Goal: Find specific page/section: Find specific page/section

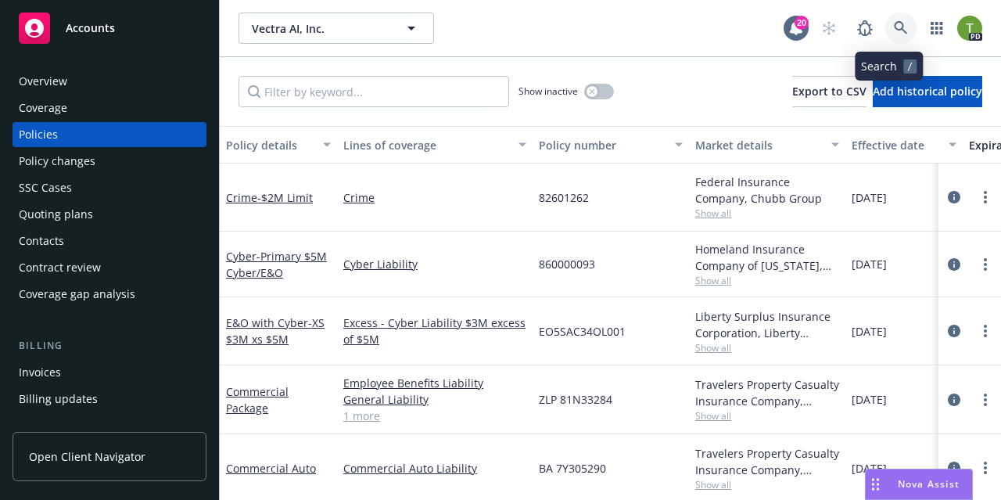
click at [886, 27] on link at bounding box center [901, 28] width 31 height 31
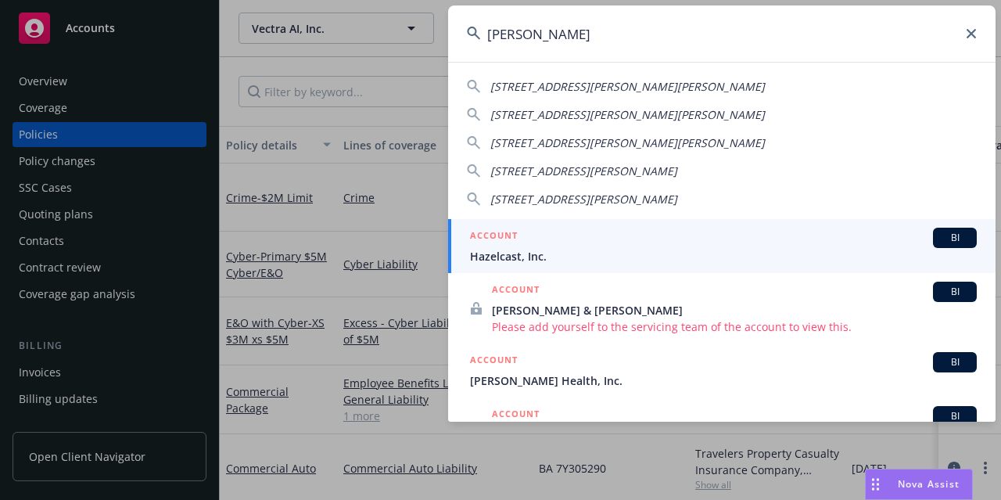
type input "[PERSON_NAME]"
click at [638, 249] on span "Hazelcast, Inc." at bounding box center [723, 256] width 507 height 16
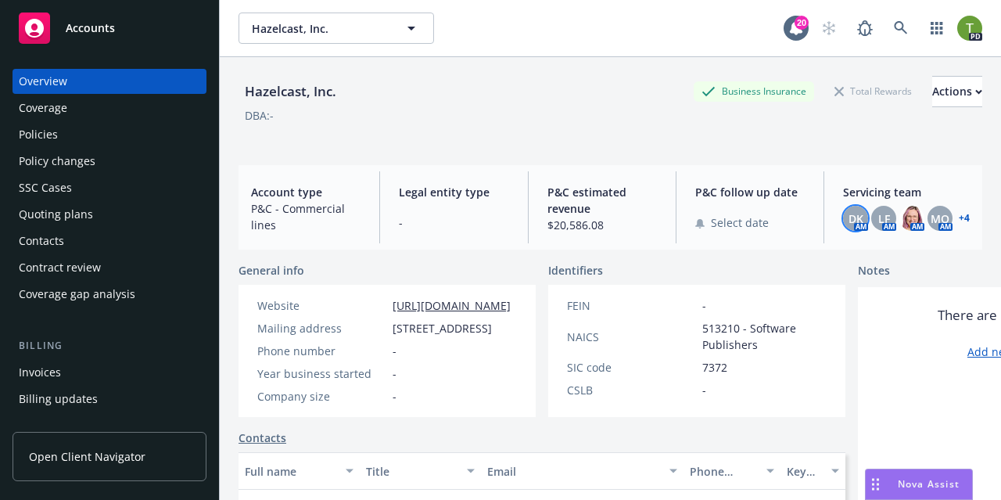
click at [852, 225] on div "DK" at bounding box center [855, 218] width 25 height 25
click at [883, 216] on div "LF" at bounding box center [884, 218] width 25 height 25
